Goal: Task Accomplishment & Management: Manage account settings

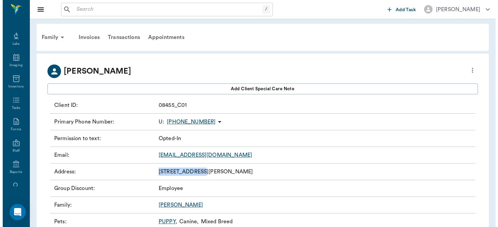
scroll to position [75, 0]
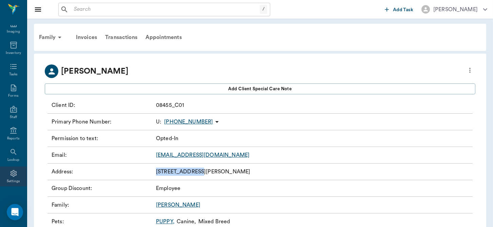
click at [11, 173] on icon at bounding box center [13, 173] width 6 height 7
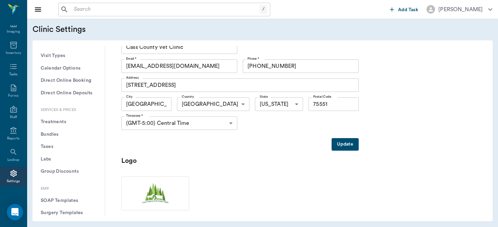
scroll to position [177, 0]
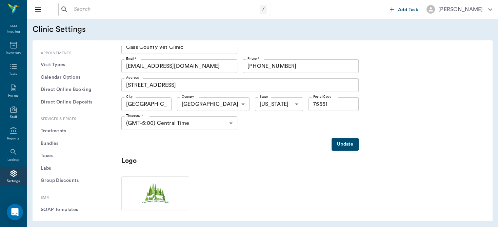
click at [57, 128] on button "Treatments" at bounding box center [68, 131] width 61 height 13
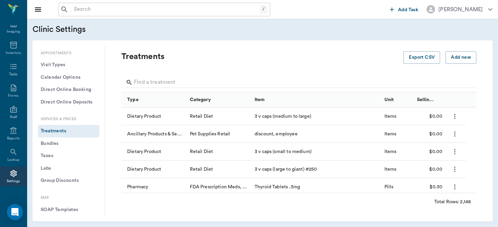
scroll to position [0, 0]
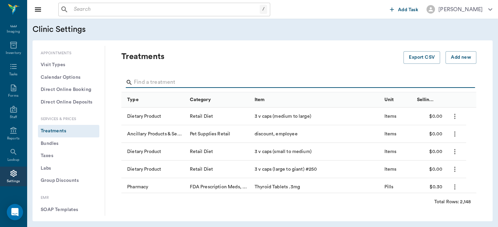
click at [185, 83] on input "Search" at bounding box center [299, 82] width 331 height 11
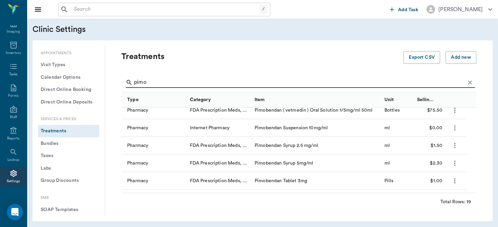
scroll to position [92, 0]
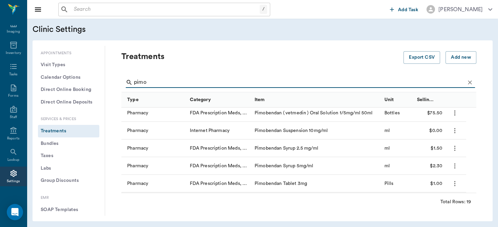
type input "pimo"
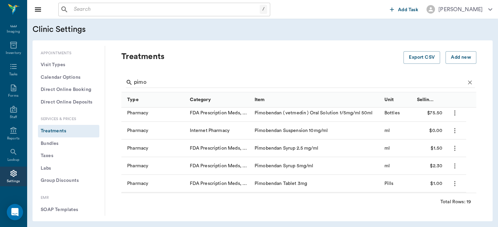
click at [454, 164] on icon "more" at bounding box center [455, 166] width 8 height 8
click at [436, 182] on p "Edit Treatment" at bounding box center [431, 184] width 37 height 8
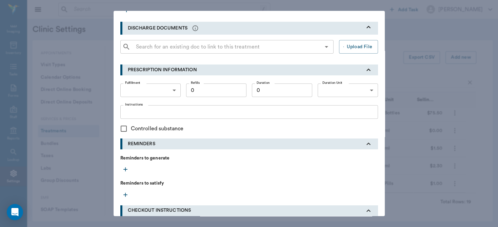
scroll to position [283, 0]
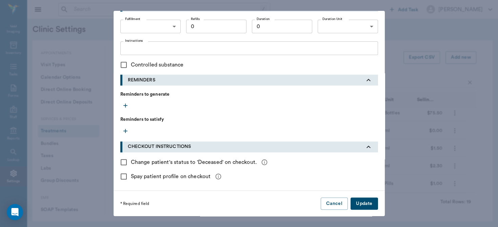
click at [358, 204] on button "Update" at bounding box center [364, 203] width 27 height 13
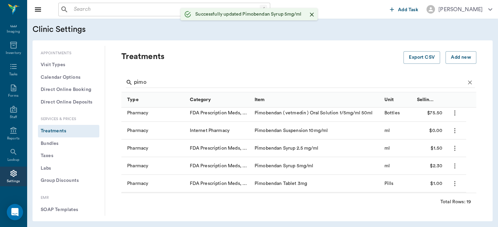
scroll to position [0, 0]
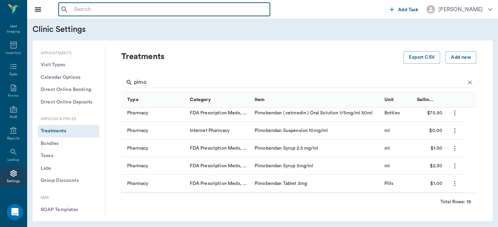
click at [125, 12] on input "text" at bounding box center [169, 9] width 196 height 9
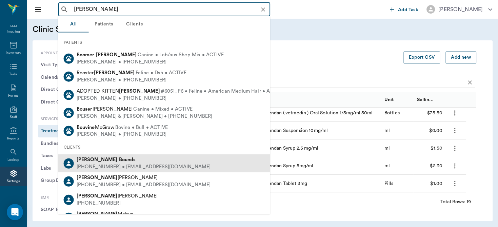
click at [111, 162] on div "[PERSON_NAME]" at bounding box center [144, 159] width 134 height 7
type input "[PERSON_NAME]"
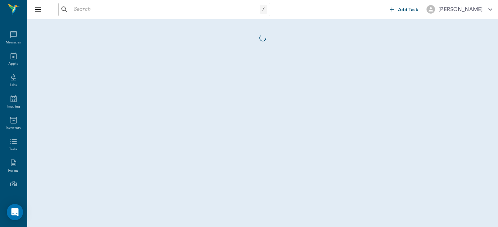
scroll to position [75, 0]
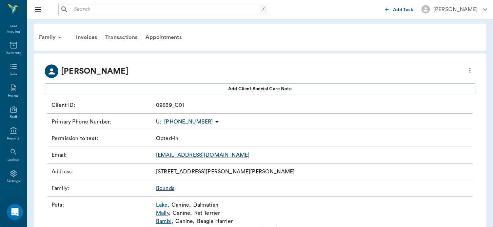
click at [112, 36] on div "Transactions" at bounding box center [121, 37] width 40 height 16
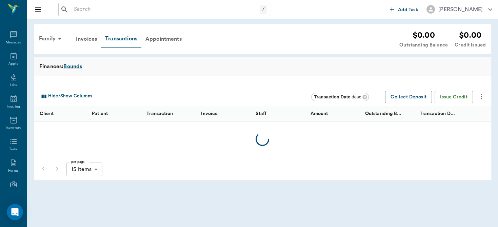
scroll to position [75, 0]
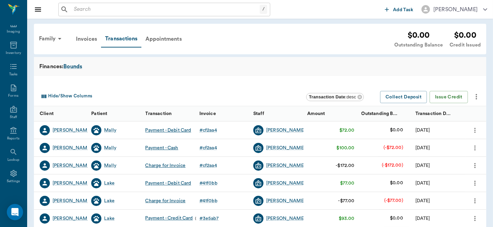
click at [76, 9] on input "text" at bounding box center [165, 9] width 189 height 9
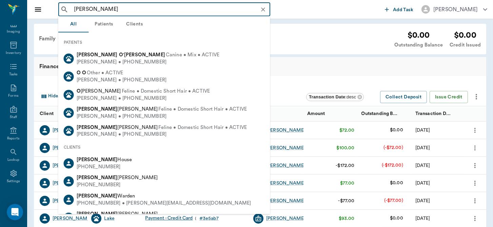
click at [176, 56] on div "[PERSON_NAME] Canine • Mix • ACTIVE Bon [PERSON_NAME] • [PHONE_NUMBER]" at bounding box center [164, 59] width 212 height 18
type input "[PERSON_NAME]"
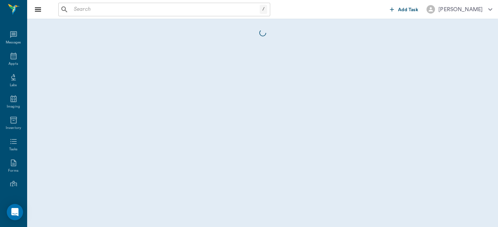
scroll to position [75, 0]
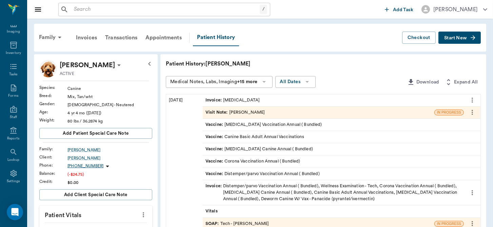
click at [261, 112] on div "Visit Note : [PERSON_NAME]" at bounding box center [236, 112] width 60 height 6
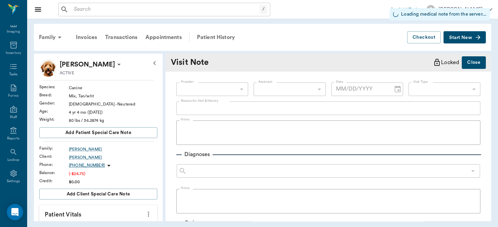
type input "63ec2f075fda476ae8351a4d"
type input "63ec2e7e52e12b0ba117b124"
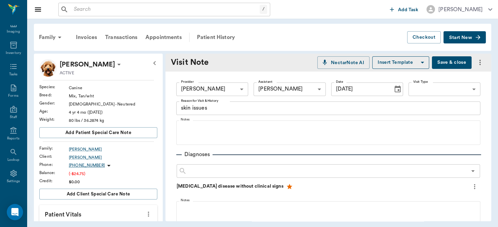
type input "[DATE]"
type textarea "skin issues"
click at [224, 36] on div "Patient History" at bounding box center [216, 37] width 46 height 16
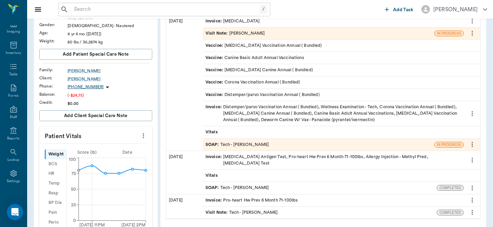
scroll to position [79, 0]
click at [268, 145] on div "SOAP : Tech - [PERSON_NAME]" at bounding box center [319, 144] width 232 height 12
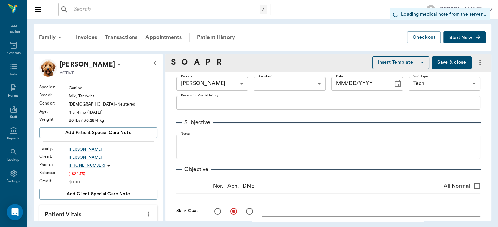
type input "63ec2e7e52e12b0ba117b124"
type input "65d2be4f46e3a538d89b8c1a"
radio input "true"
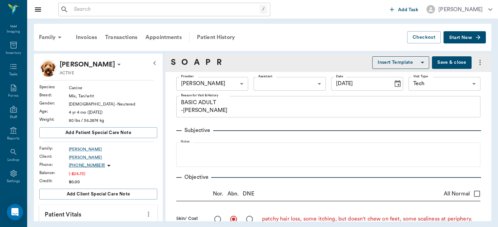
type input "[DATE]"
type textarea "BASIC ADULT -[PERSON_NAME]"
type textarea "patchy hair loss, some itching, but doesn't chew on feet, some scaliness at per…"
type input "1.00"
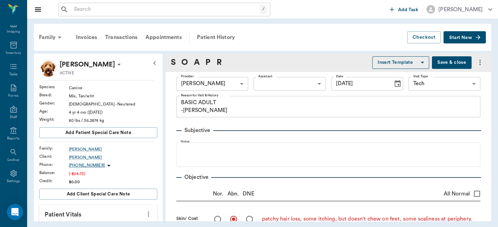
type input "1.00"
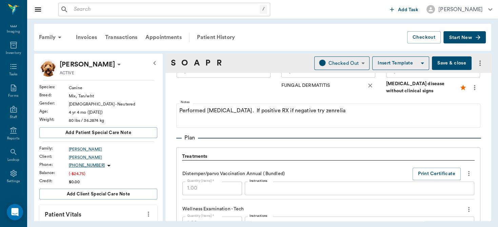
scroll to position [486, 0]
